Goal: Contribute content: Add original content to the website for others to see

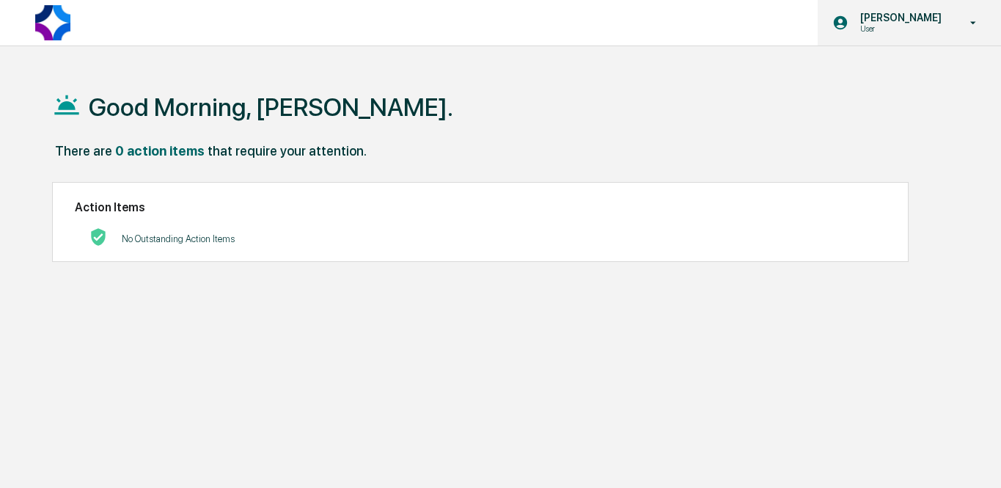
click at [895, 31] on p "User" at bounding box center [899, 28] width 100 height 10
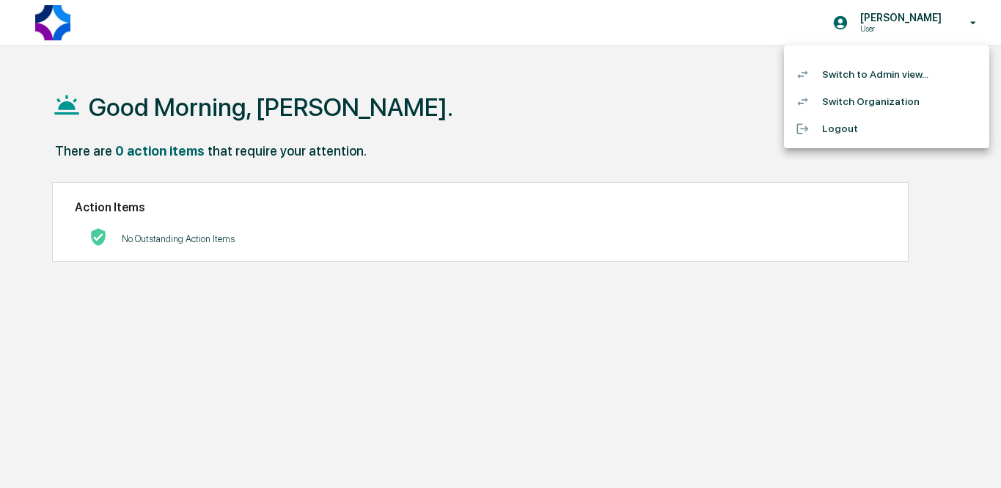
click at [895, 66] on li "Switch to Admin view..." at bounding box center [886, 74] width 205 height 27
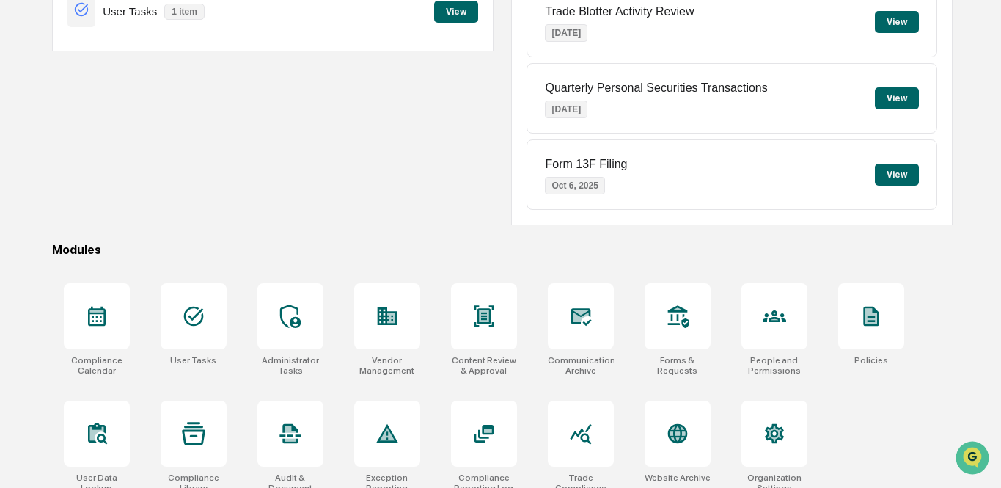
scroll to position [223, 0]
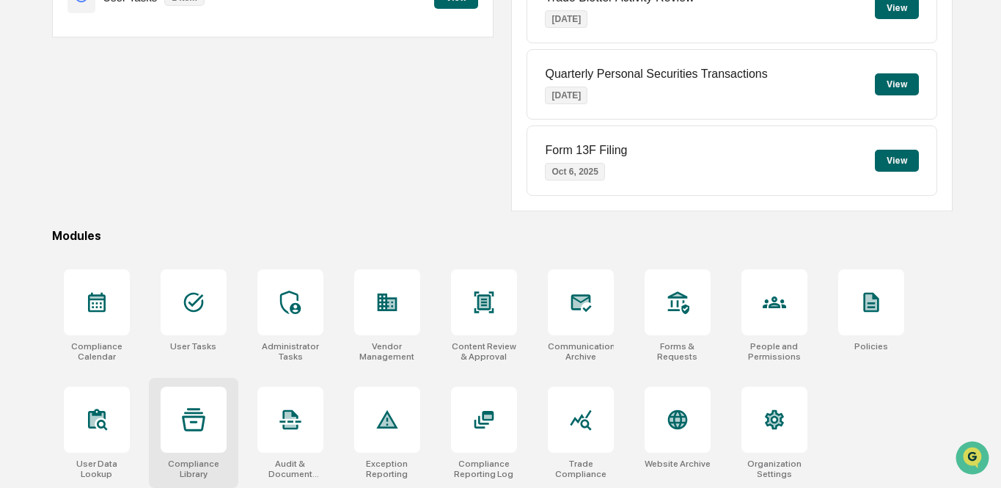
click at [202, 414] on icon at bounding box center [193, 419] width 23 height 23
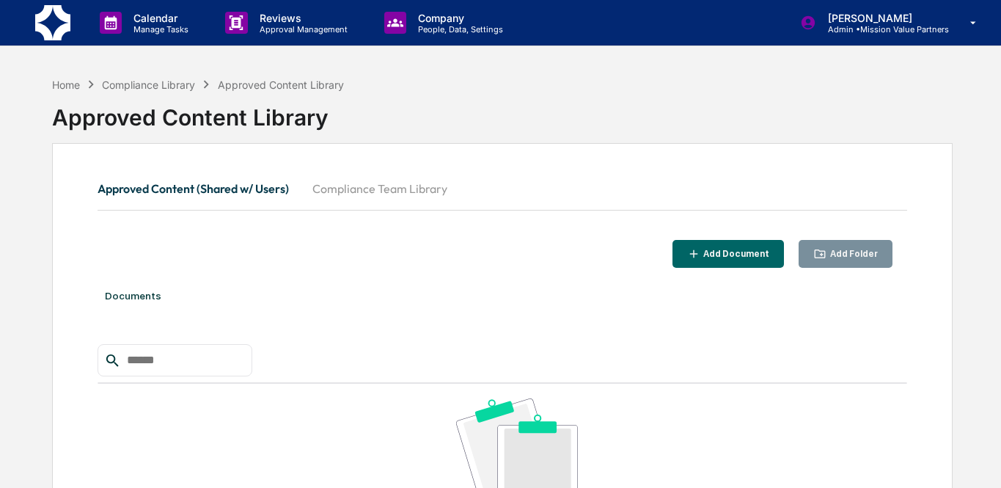
click at [381, 192] on button "Compliance Team Library" at bounding box center [380, 188] width 158 height 35
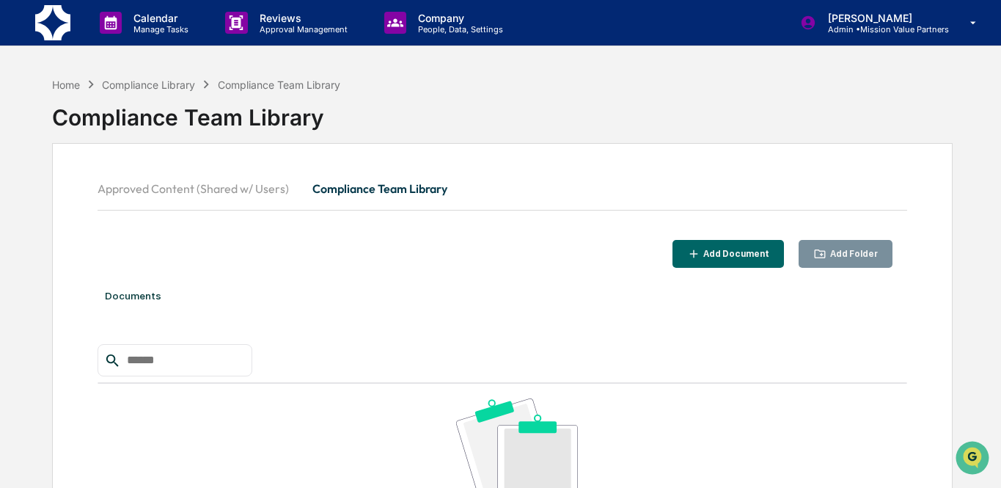
scroll to position [116, 0]
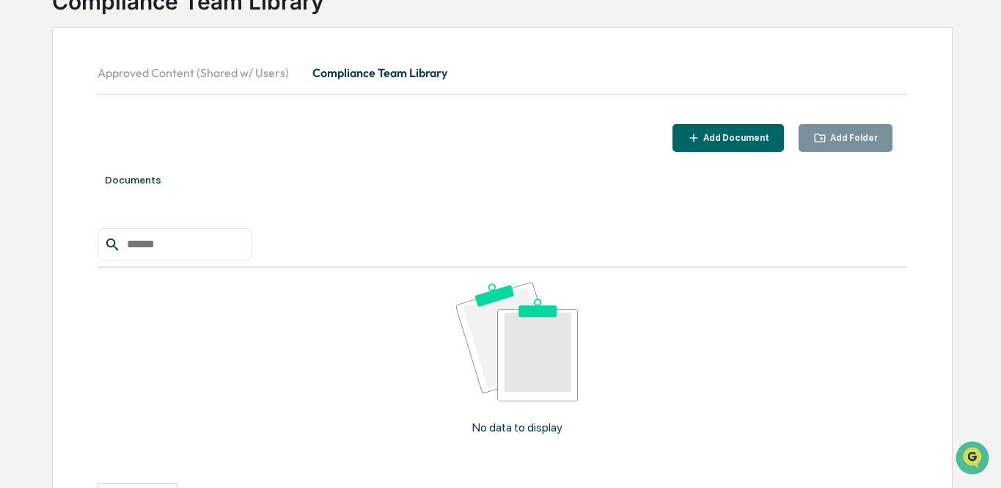
click at [819, 143] on icon "button" at bounding box center [820, 138] width 14 height 14
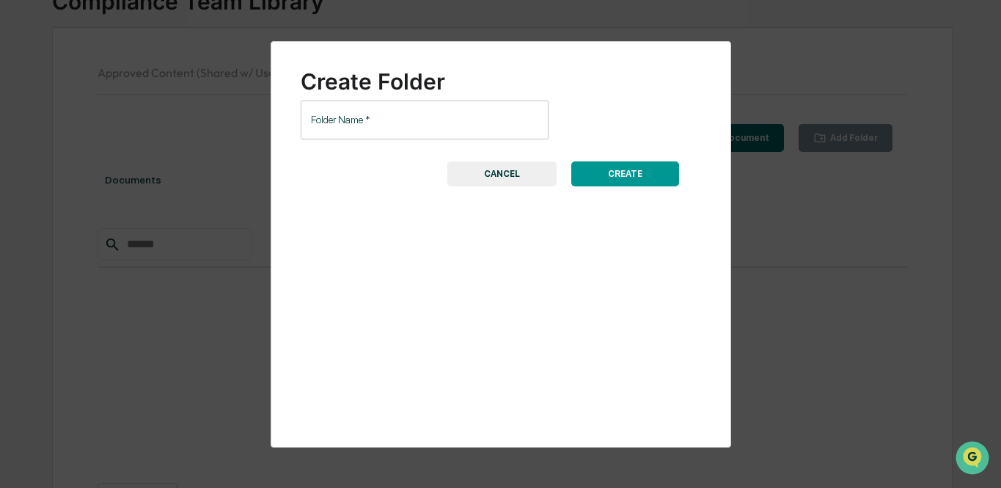
click at [450, 117] on input "Folder Name   *" at bounding box center [425, 119] width 249 height 39
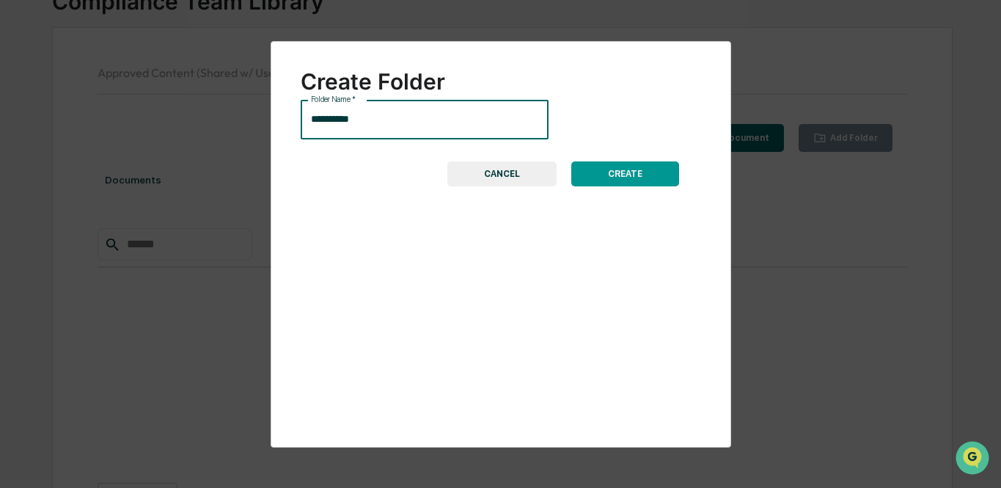
type input "**********"
click at [592, 167] on button "CREATE" at bounding box center [625, 173] width 108 height 25
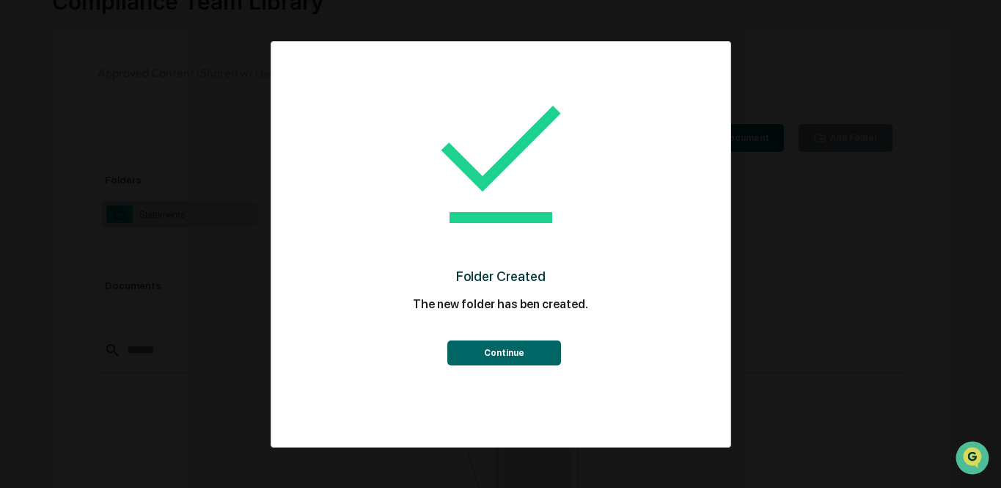
click at [486, 350] on button "Continue" at bounding box center [504, 352] width 114 height 25
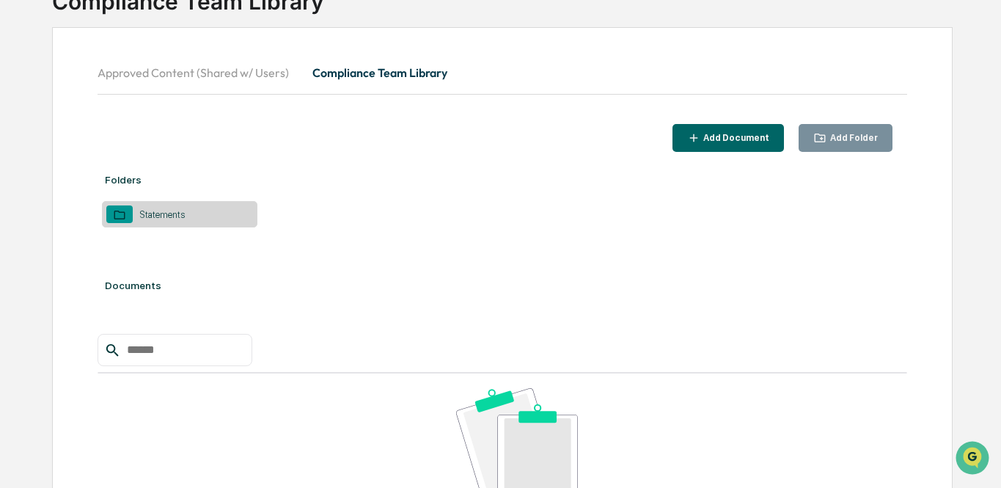
click at [158, 218] on div "Statements" at bounding box center [162, 214] width 59 height 11
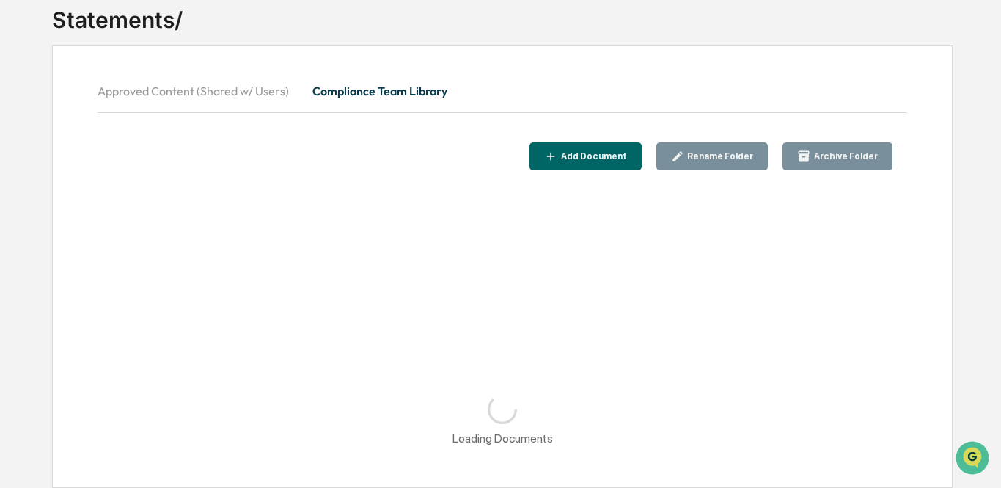
scroll to position [98, 0]
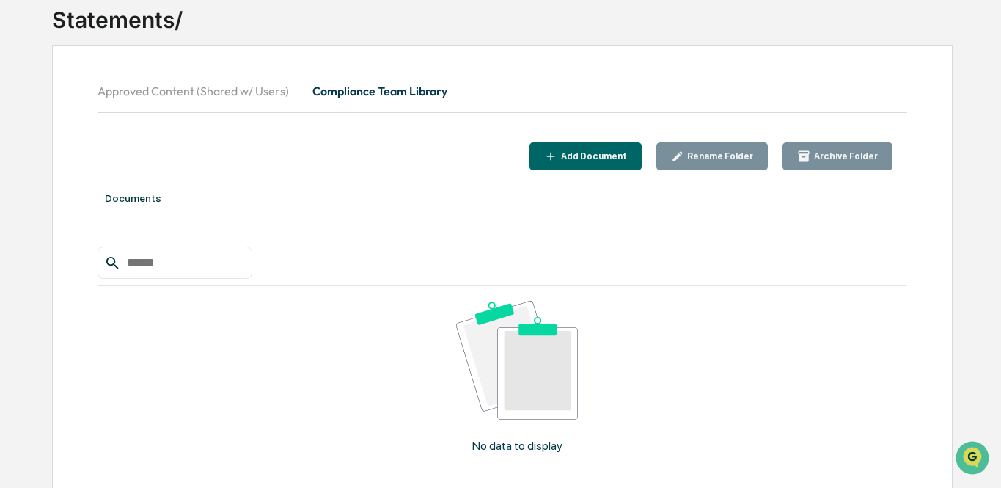
click at [574, 160] on div "Add Document" at bounding box center [592, 156] width 69 height 10
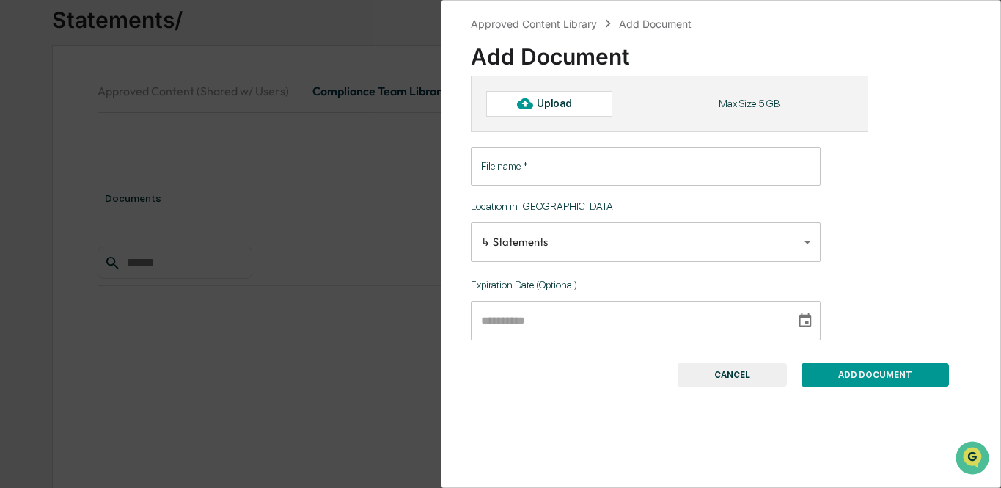
click at [582, 103] on div "Upload" at bounding box center [561, 104] width 48 height 12
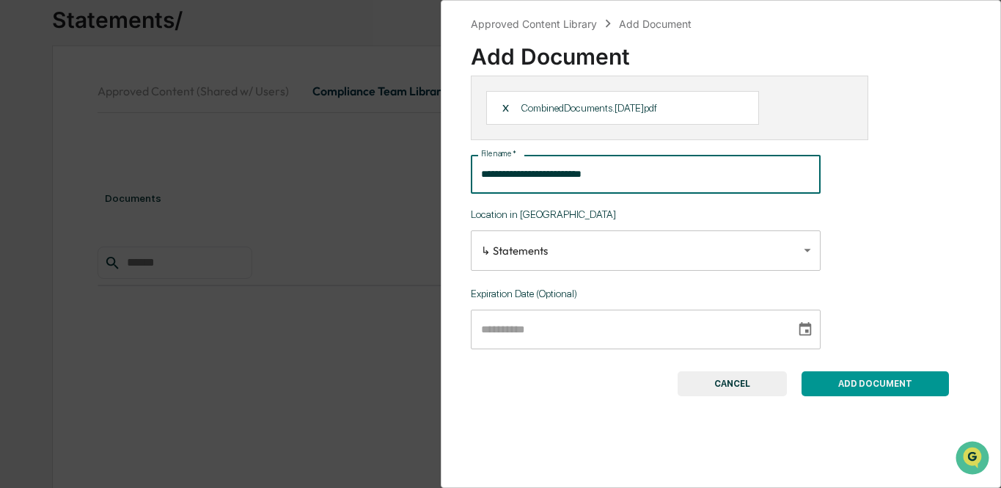
drag, startPoint x: 648, startPoint y: 173, endPoint x: 465, endPoint y: 170, distance: 182.7
click at [465, 170] on div "**********" at bounding box center [721, 244] width 561 height 488
type input "**********"
click at [884, 387] on button "ADD DOCUMENT" at bounding box center [875, 383] width 147 height 25
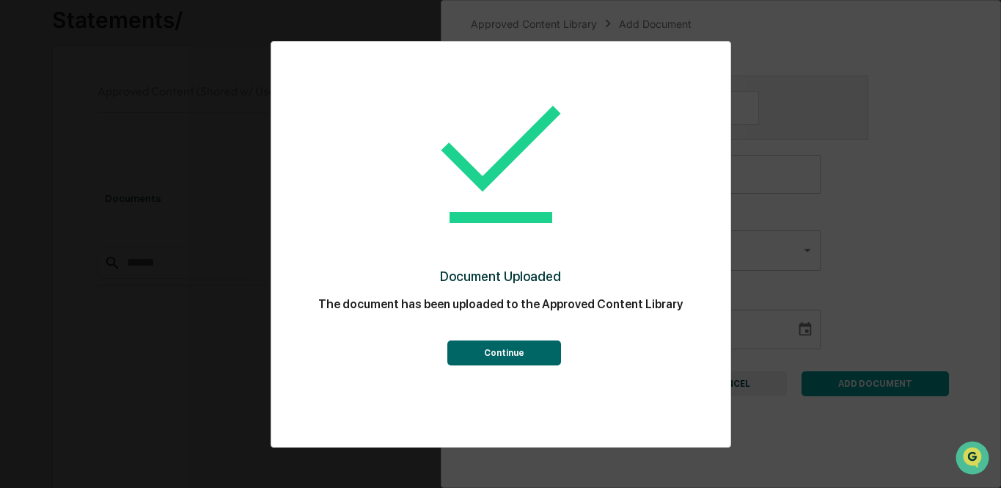
scroll to position [77, 0]
click at [503, 349] on button "Continue" at bounding box center [504, 352] width 114 height 25
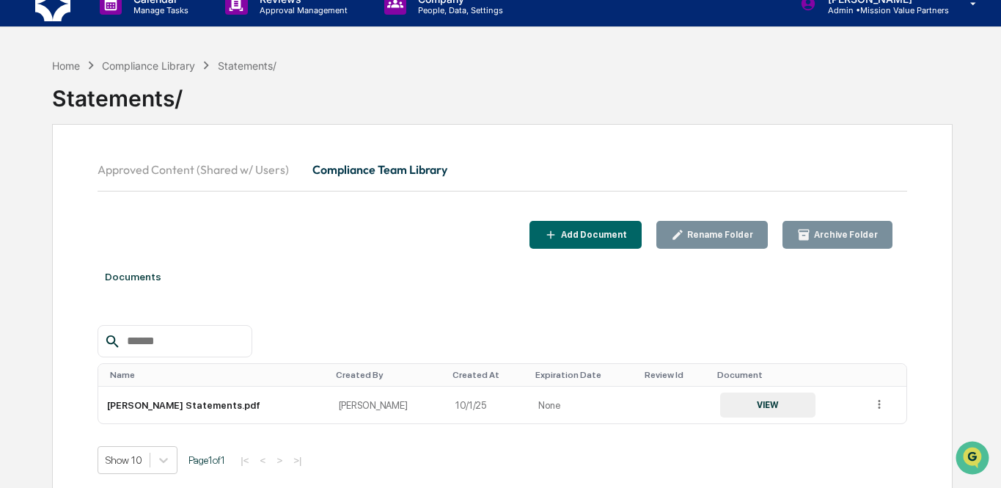
scroll to position [0, 0]
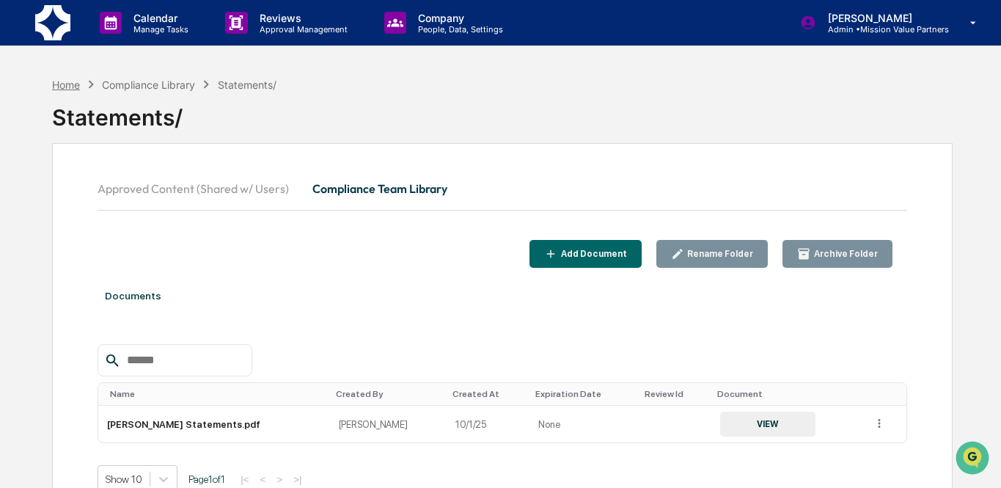
click at [71, 79] on div "Home" at bounding box center [66, 84] width 28 height 12
